Goal: Transaction & Acquisition: Purchase product/service

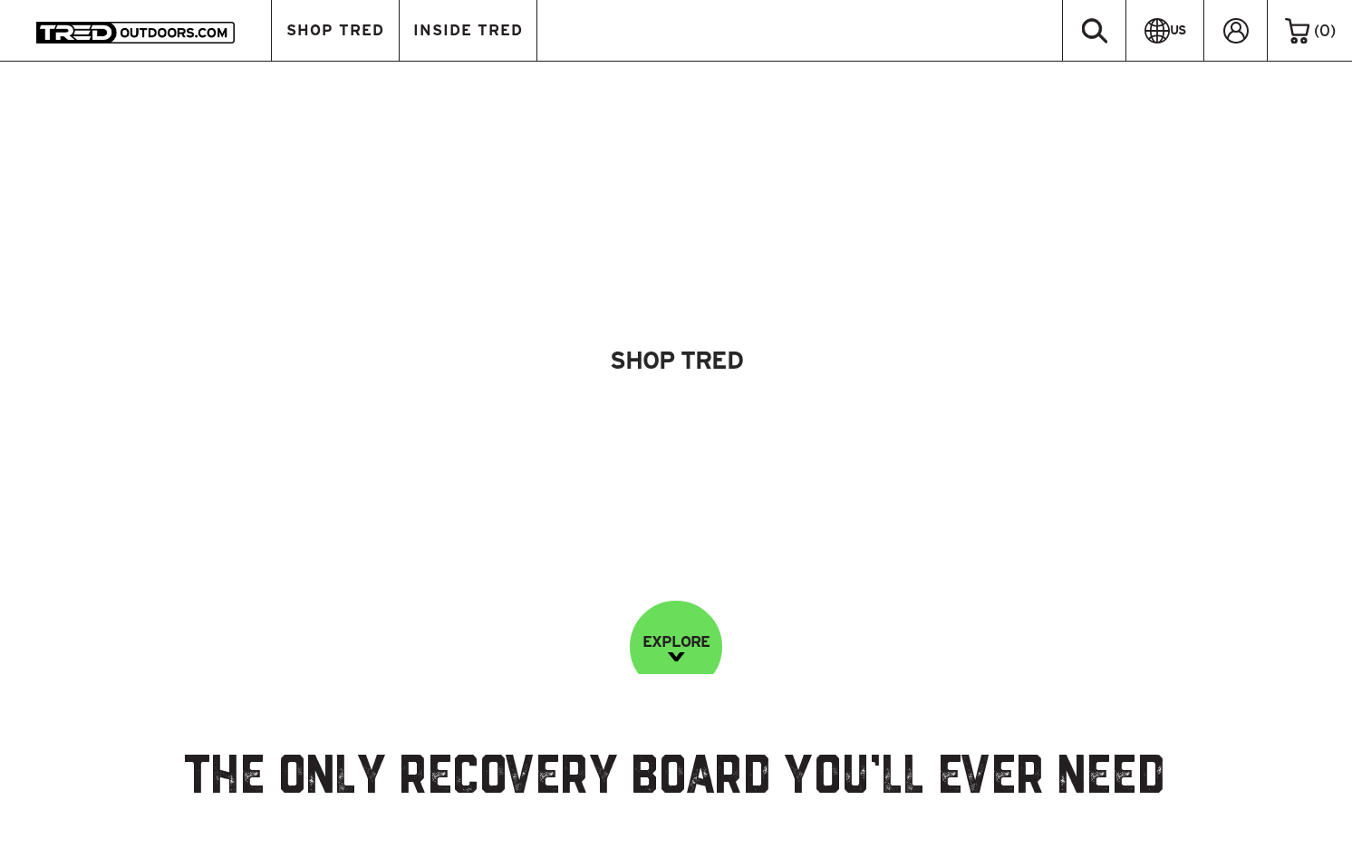
scroll to position [82, 0]
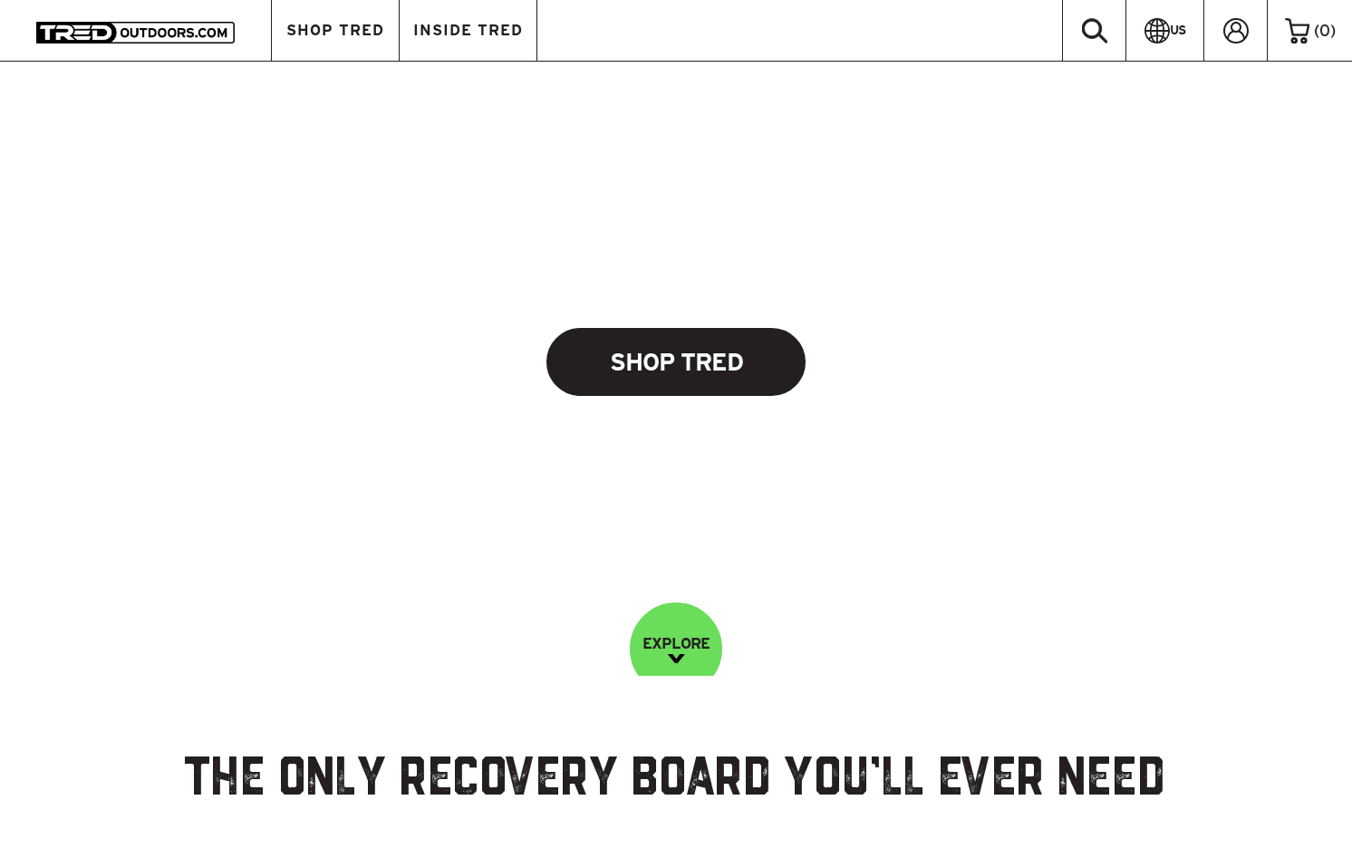
click at [644, 373] on link "Shop Tred" at bounding box center [675, 362] width 259 height 68
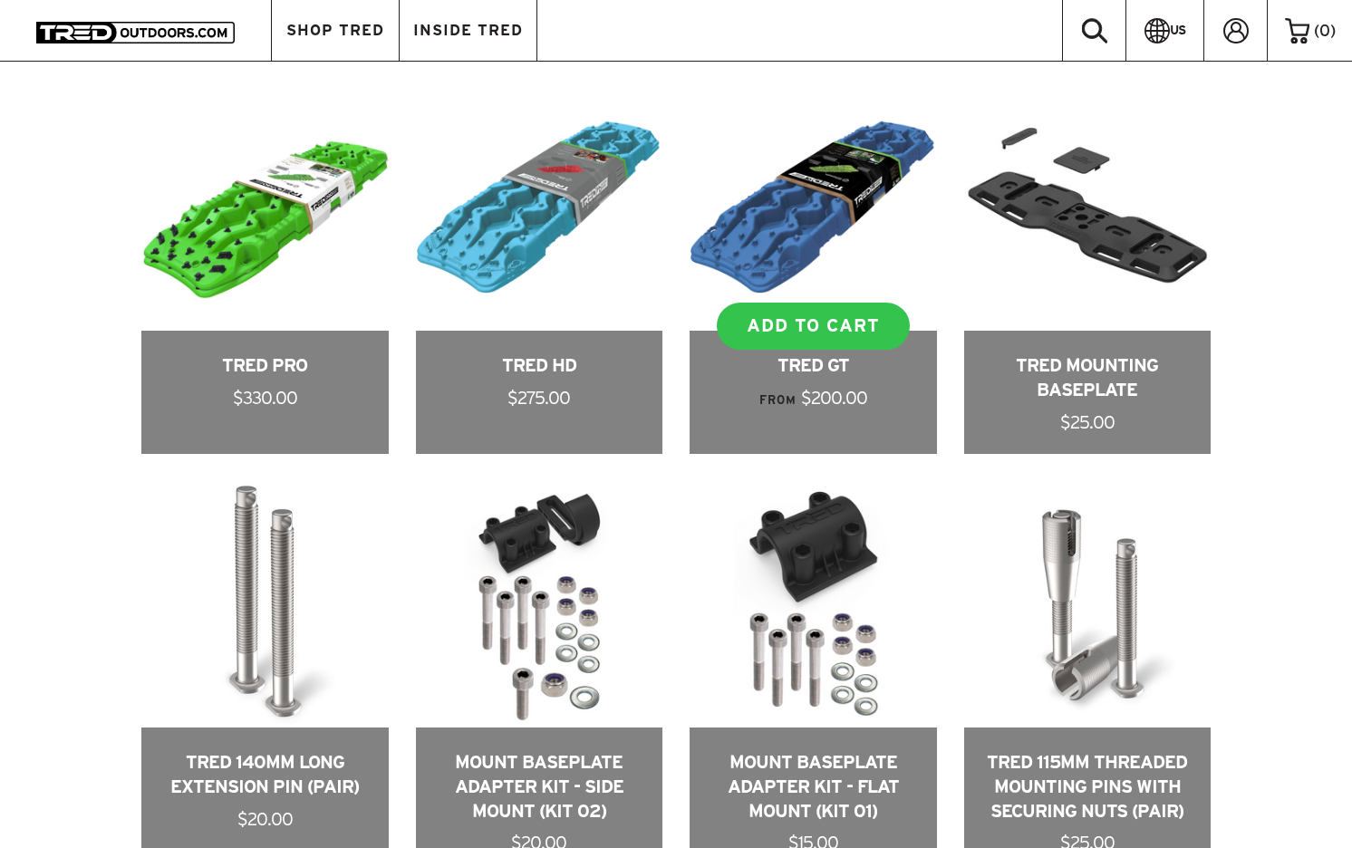
scroll to position [996, 0]
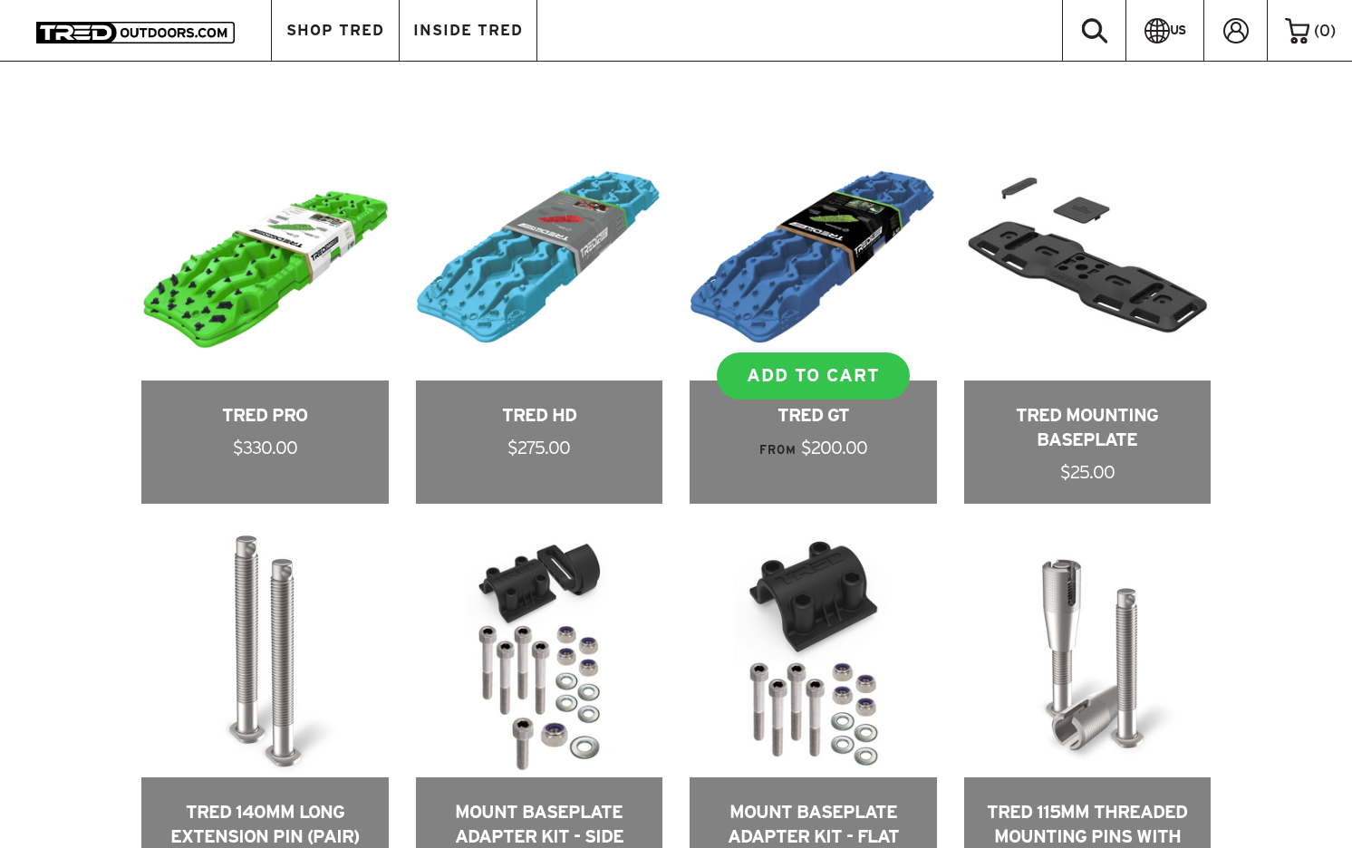
click at [827, 194] on link at bounding box center [813, 319] width 247 height 370
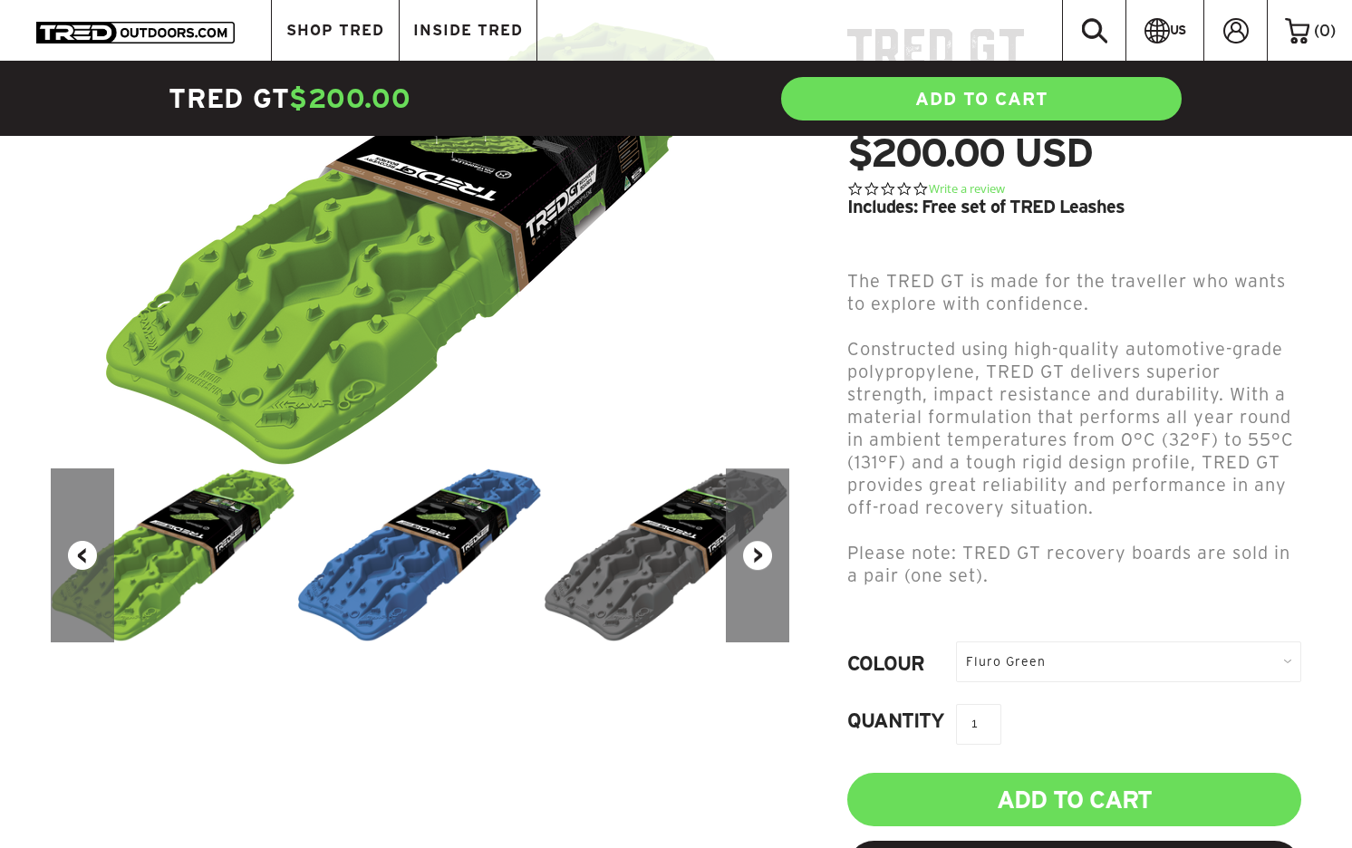
scroll to position [276, 0]
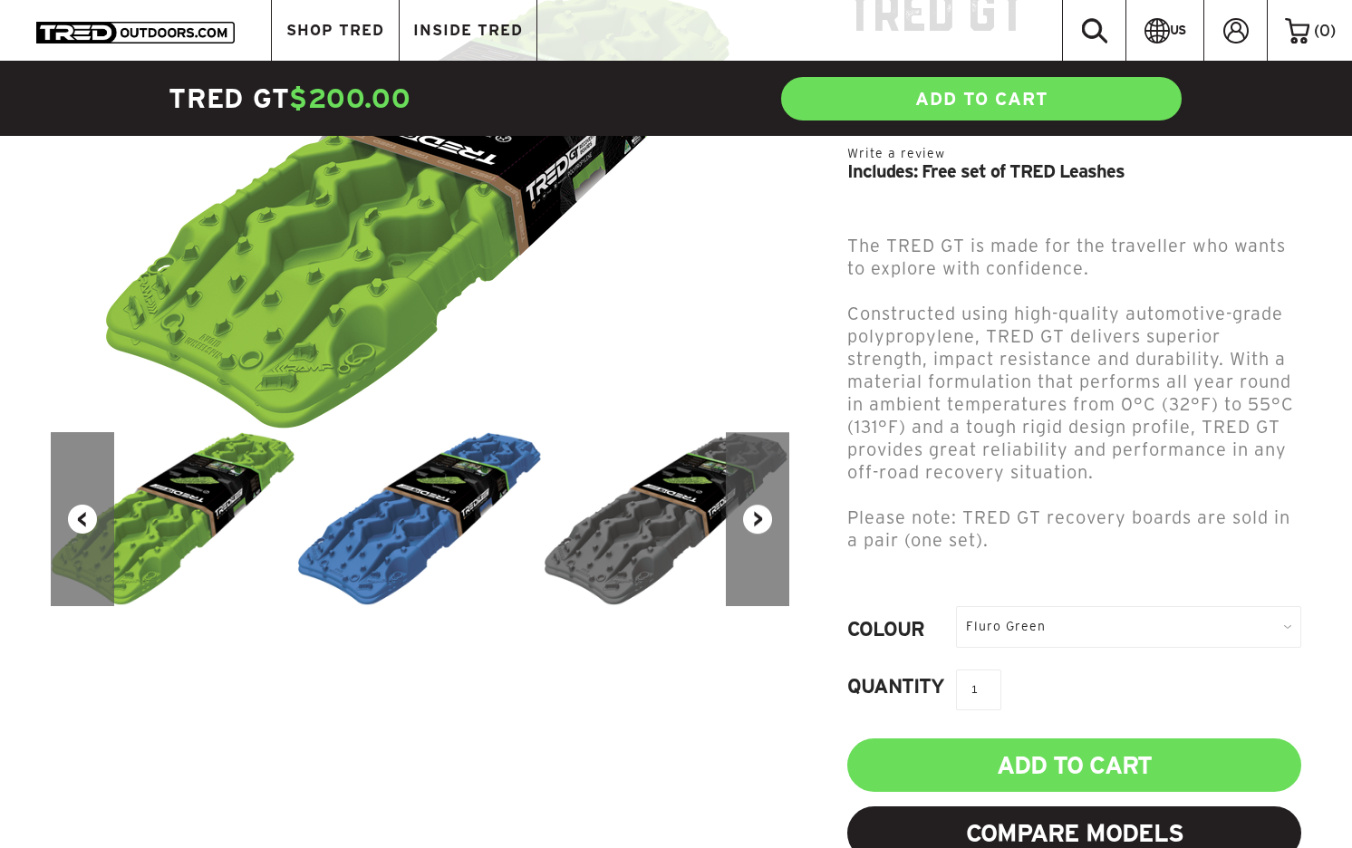
click at [759, 508] on button "Next" at bounding box center [757, 519] width 63 height 174
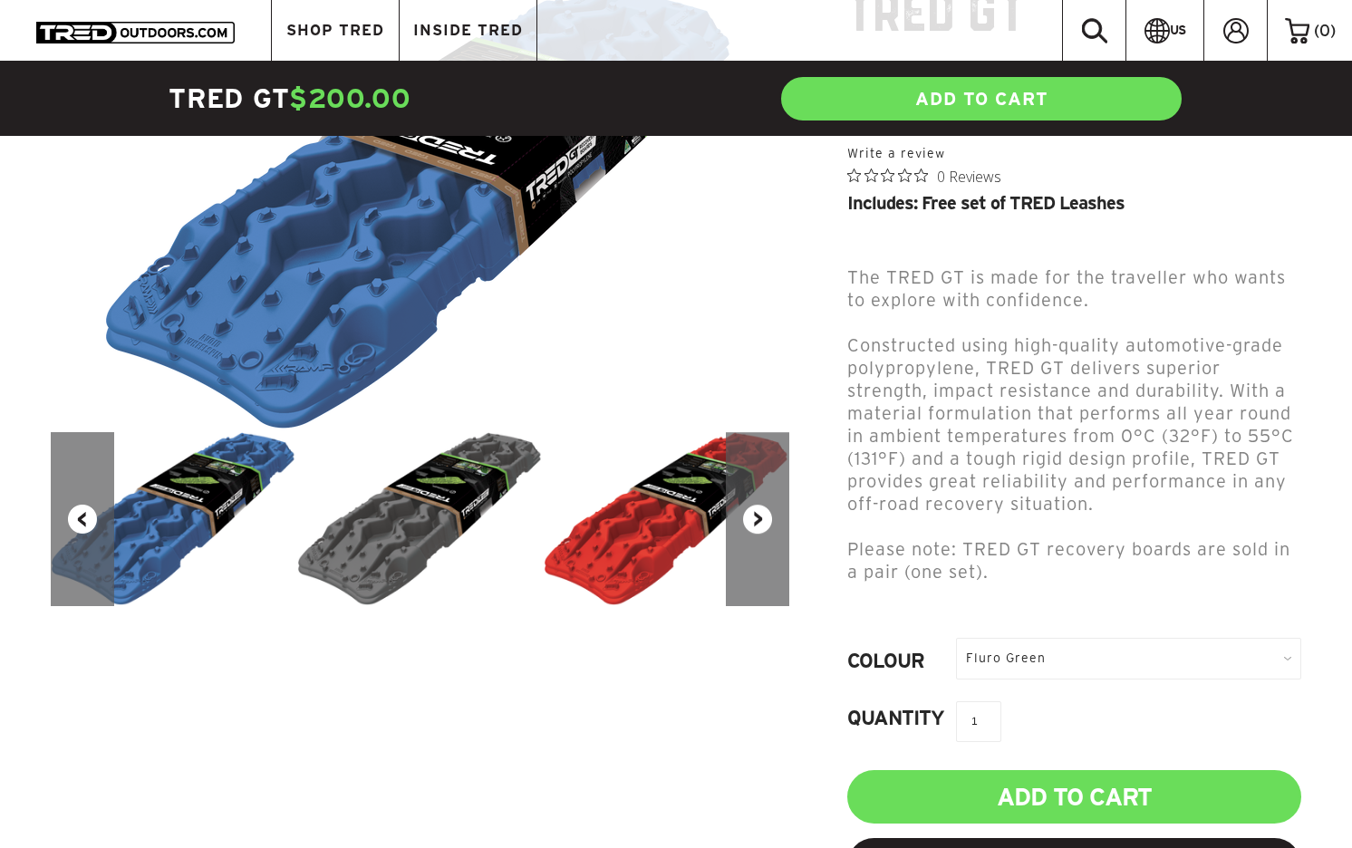
click at [759, 508] on button "Next" at bounding box center [757, 519] width 63 height 174
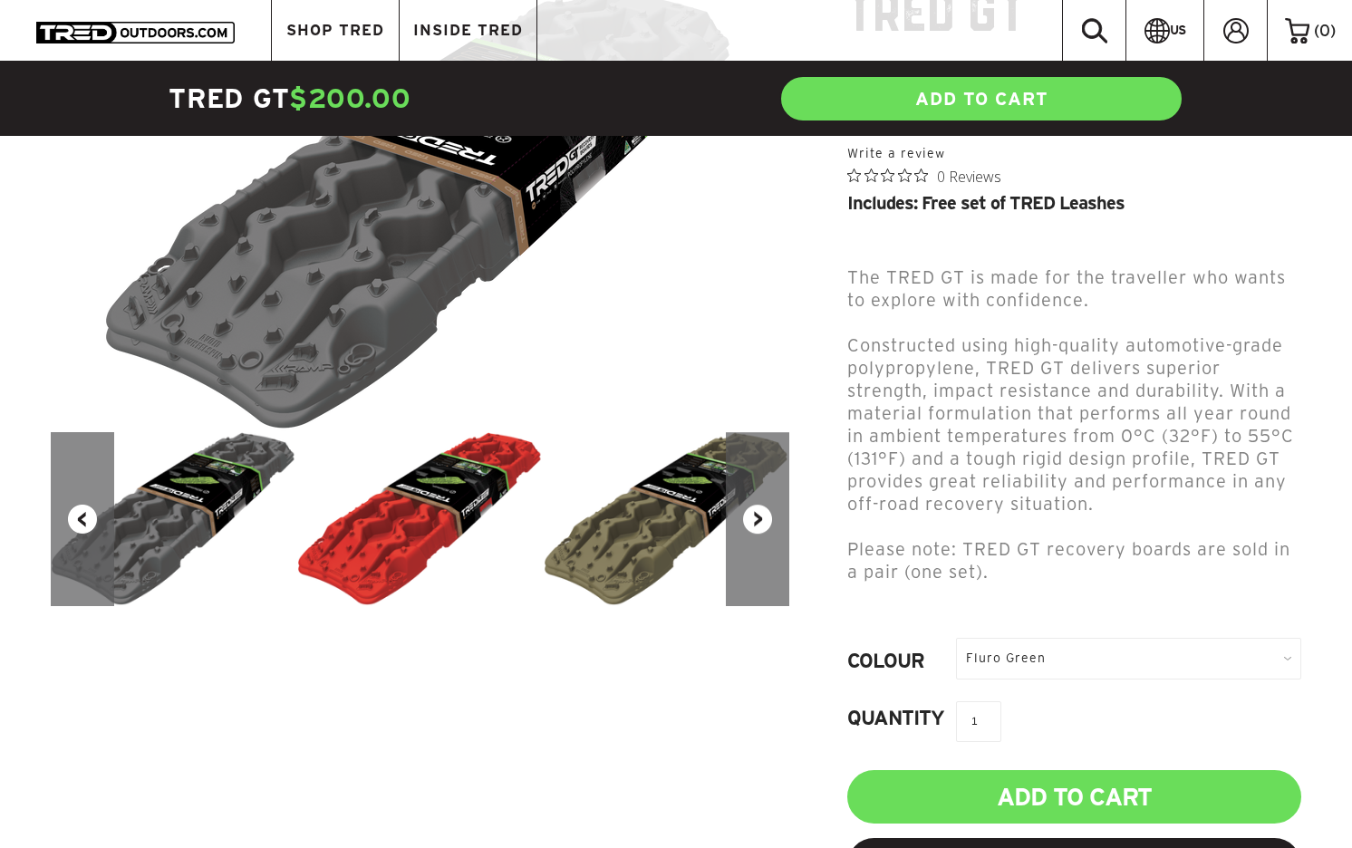
click at [759, 508] on button "Next" at bounding box center [757, 519] width 63 height 174
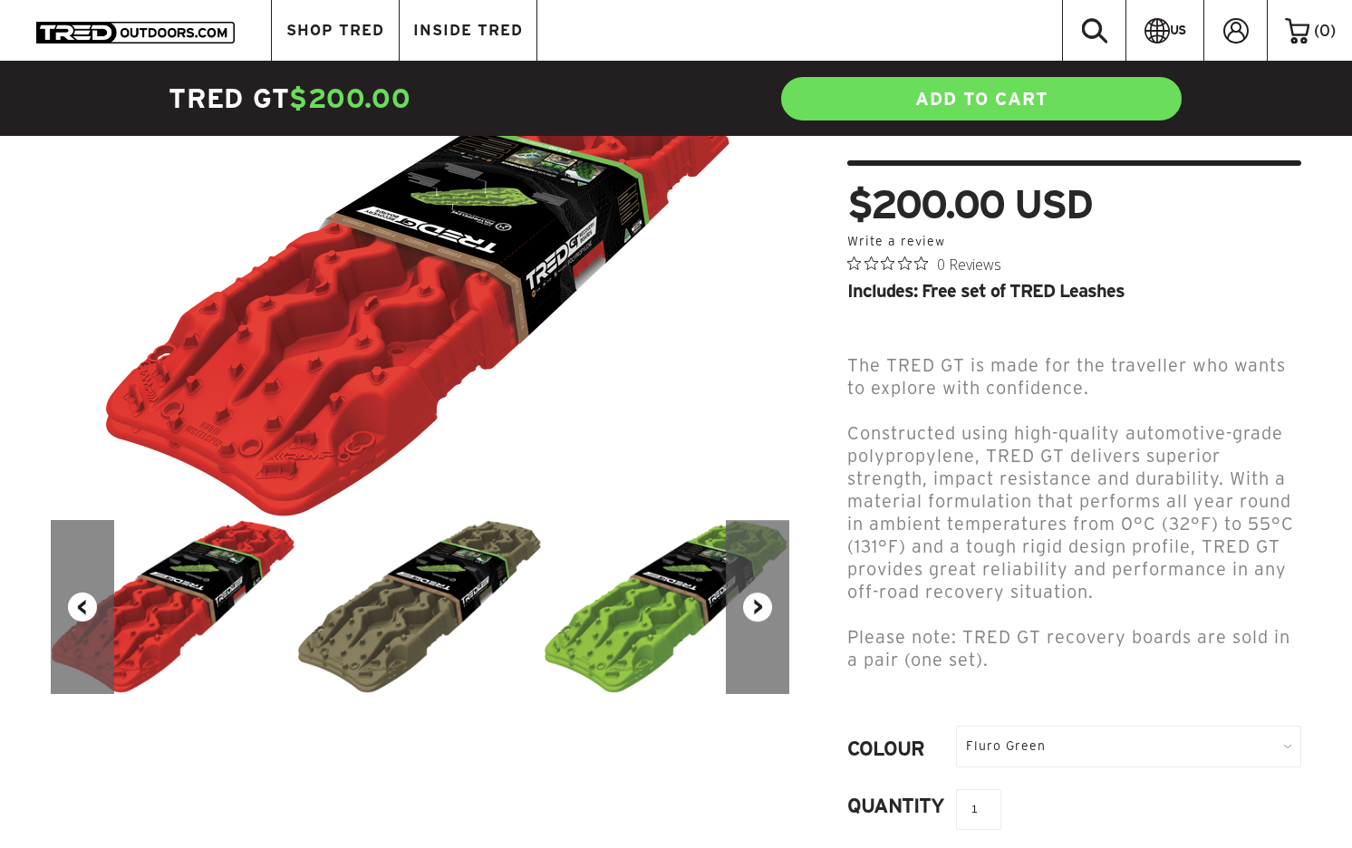
scroll to position [279, 0]
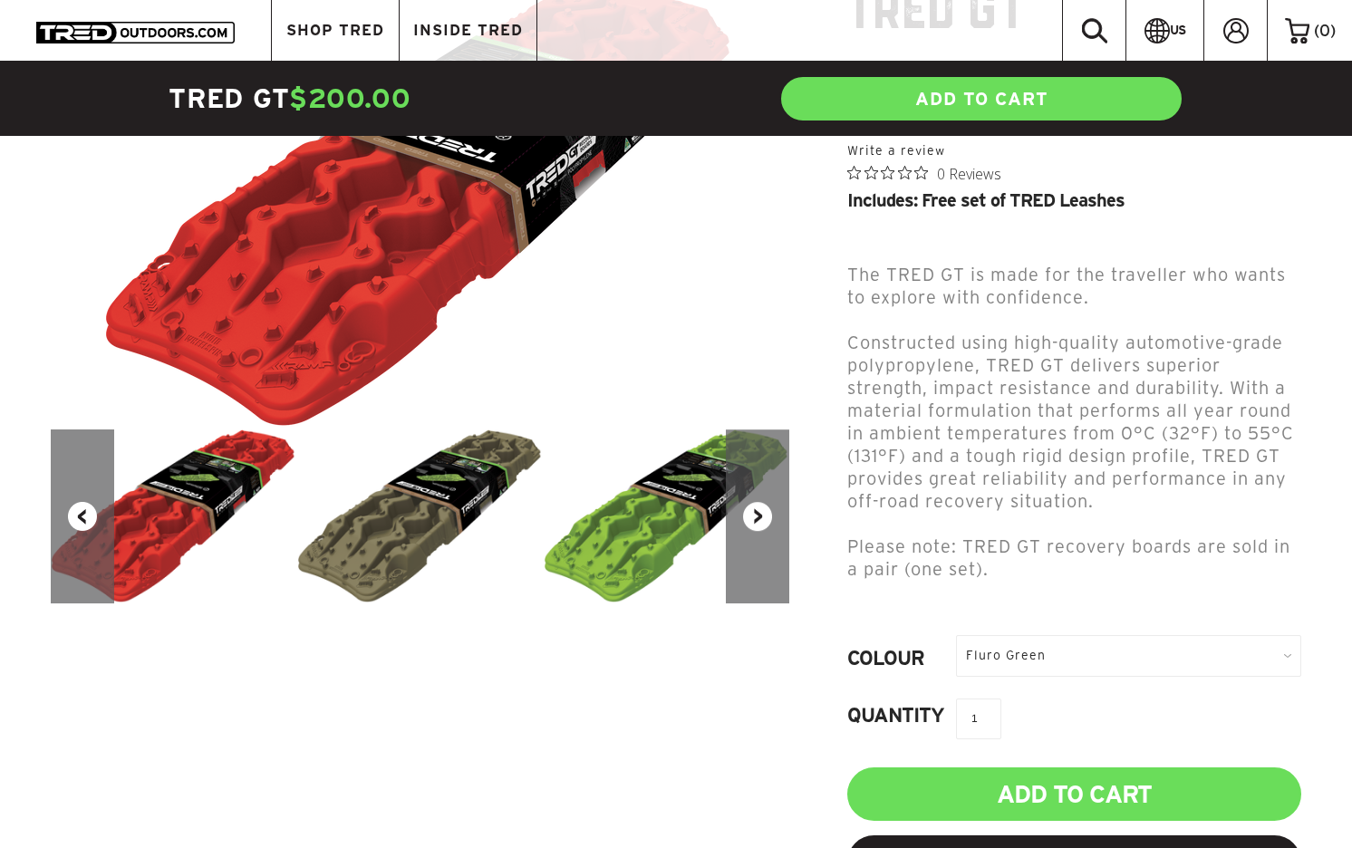
click at [1027, 653] on div "Fluro Green" at bounding box center [1128, 655] width 345 height 41
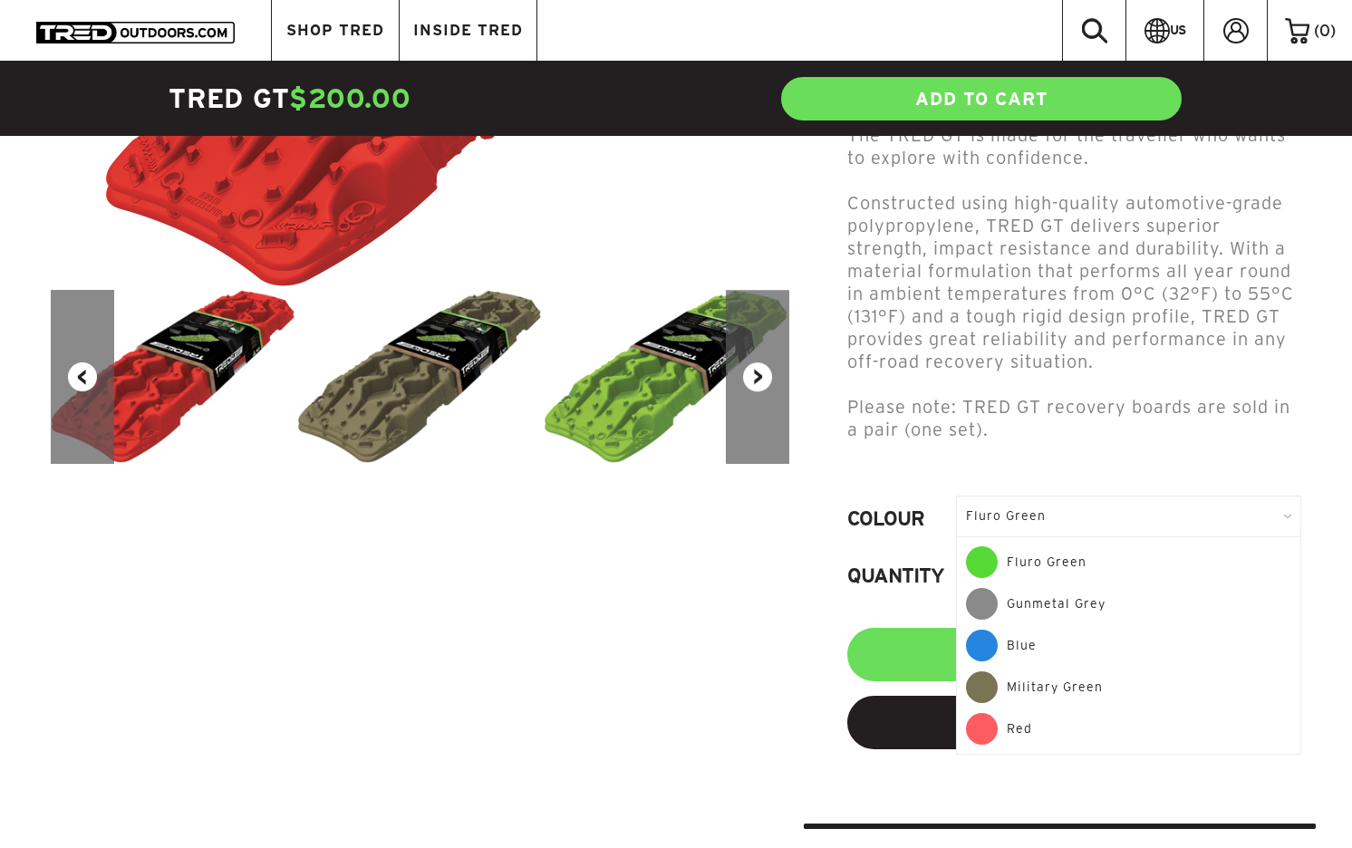
scroll to position [481, 0]
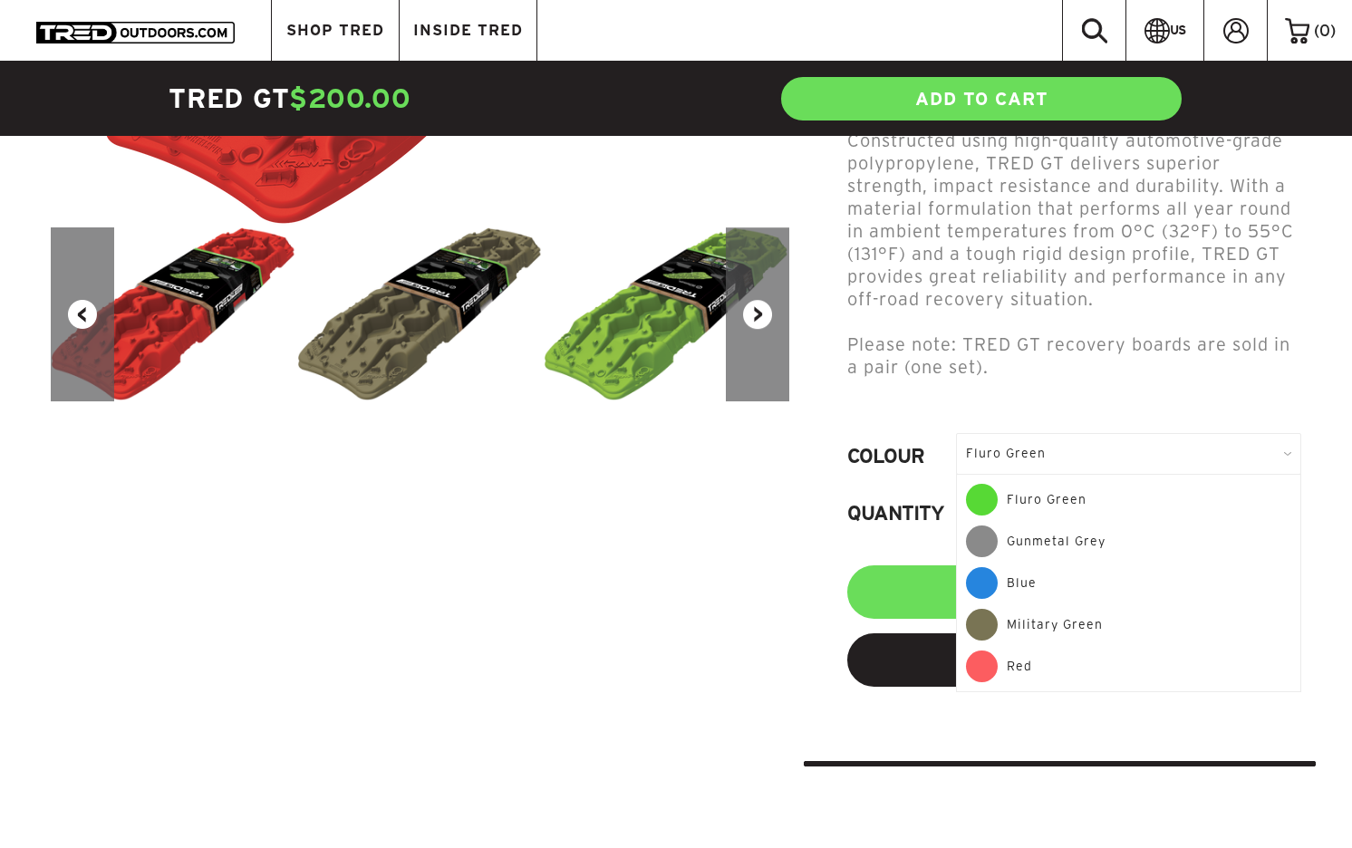
click at [1049, 540] on div "Gunmetal Grey" at bounding box center [1128, 547] width 325 height 42
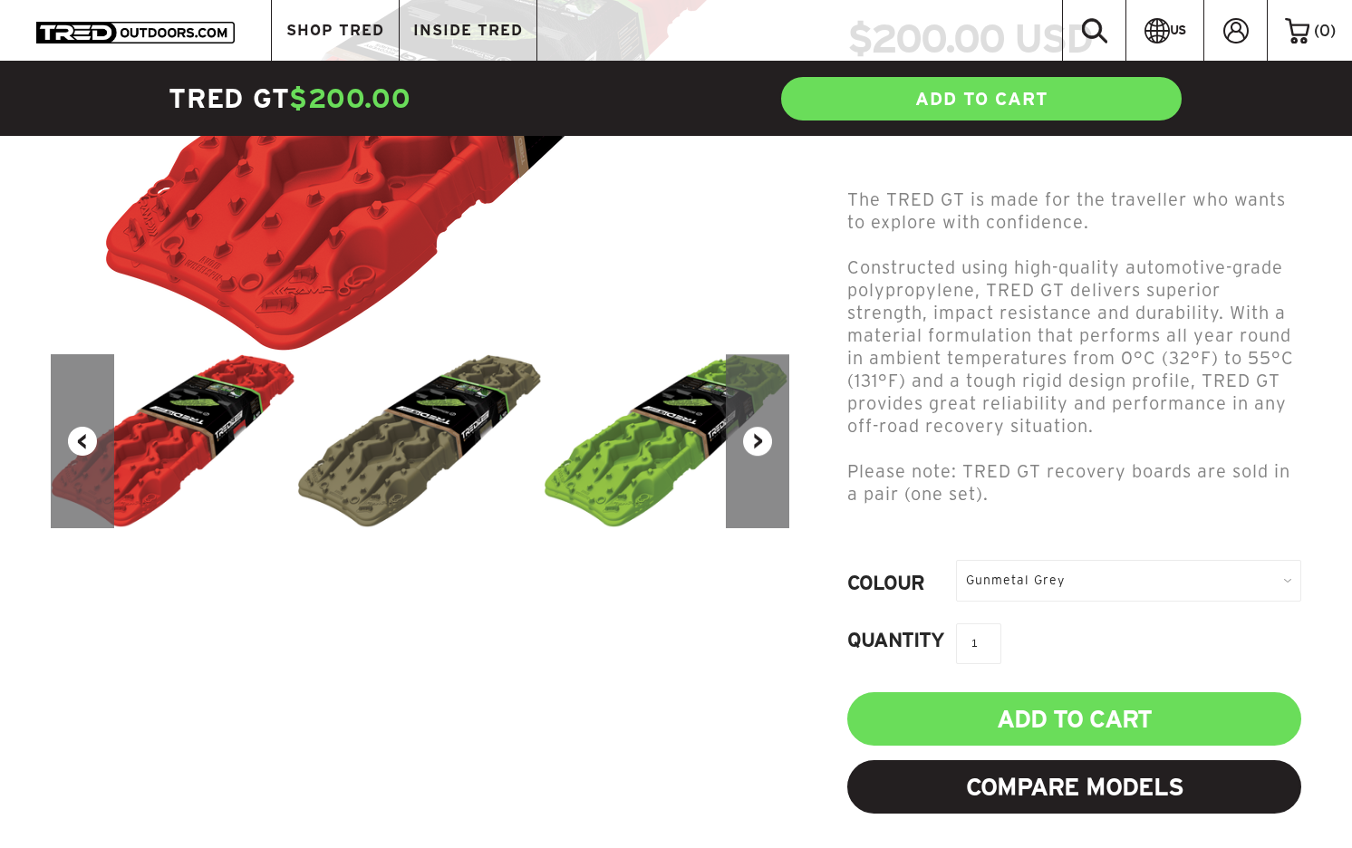
scroll to position [357, 0]
